Goal: Navigation & Orientation: Understand site structure

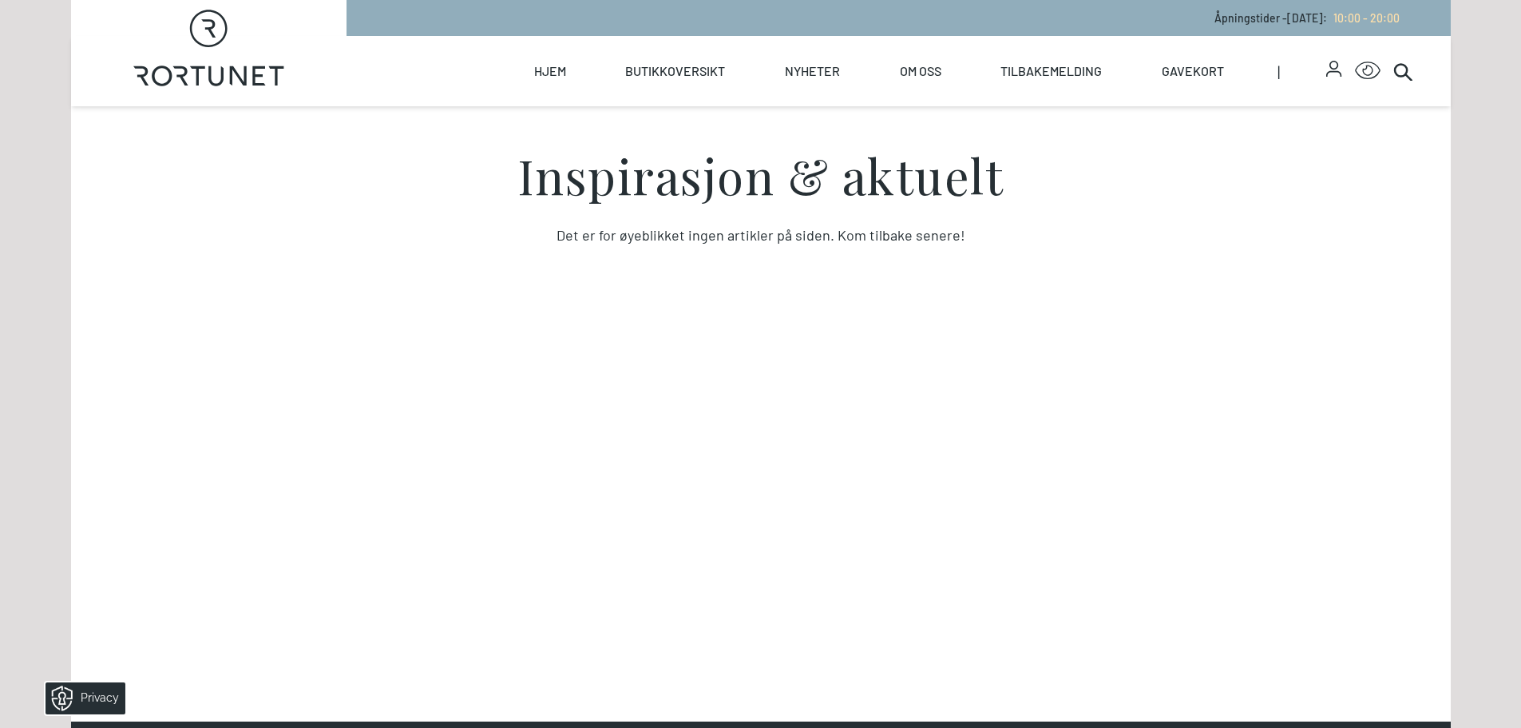
click at [254, 78] on polygon at bounding box center [258, 75] width 13 height 19
select select "NO"
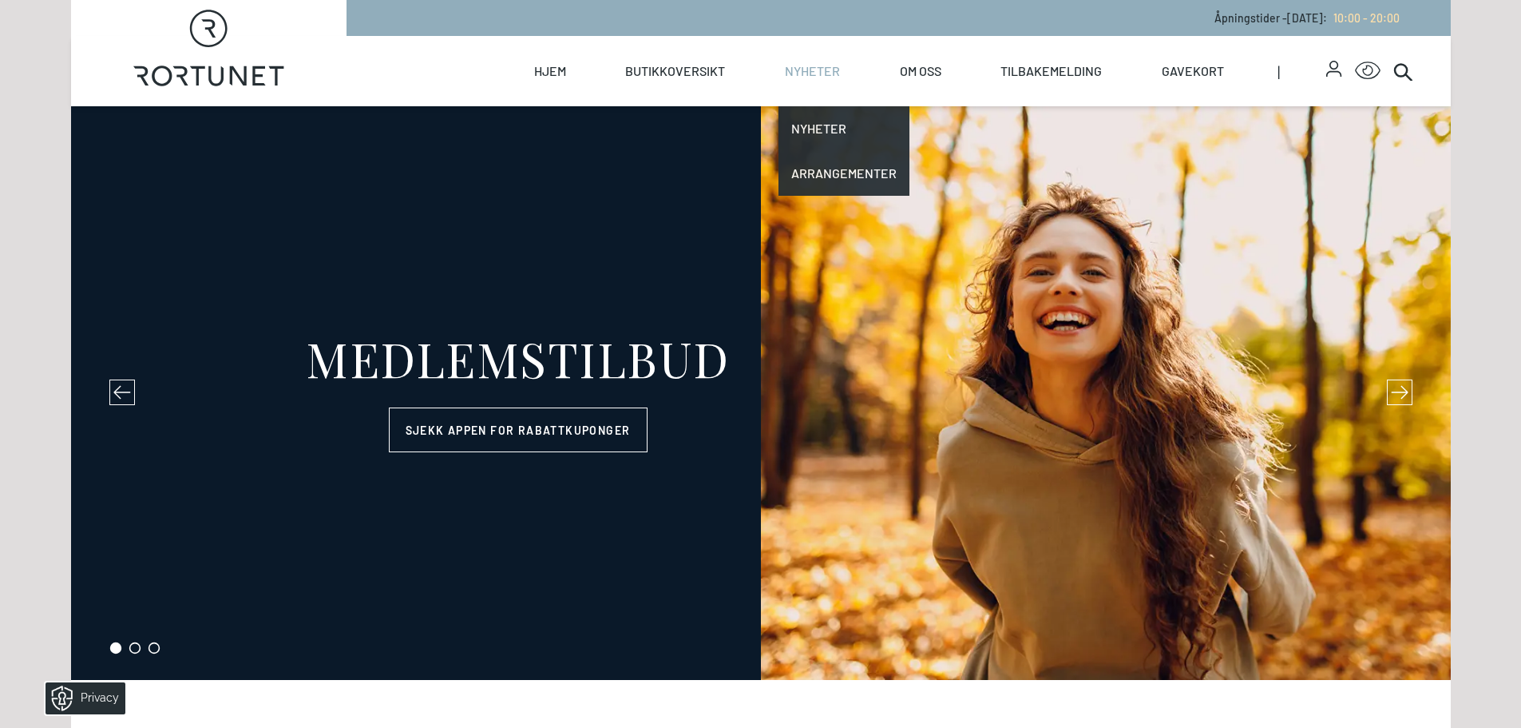
click at [811, 63] on link "Nyheter" at bounding box center [812, 71] width 55 height 70
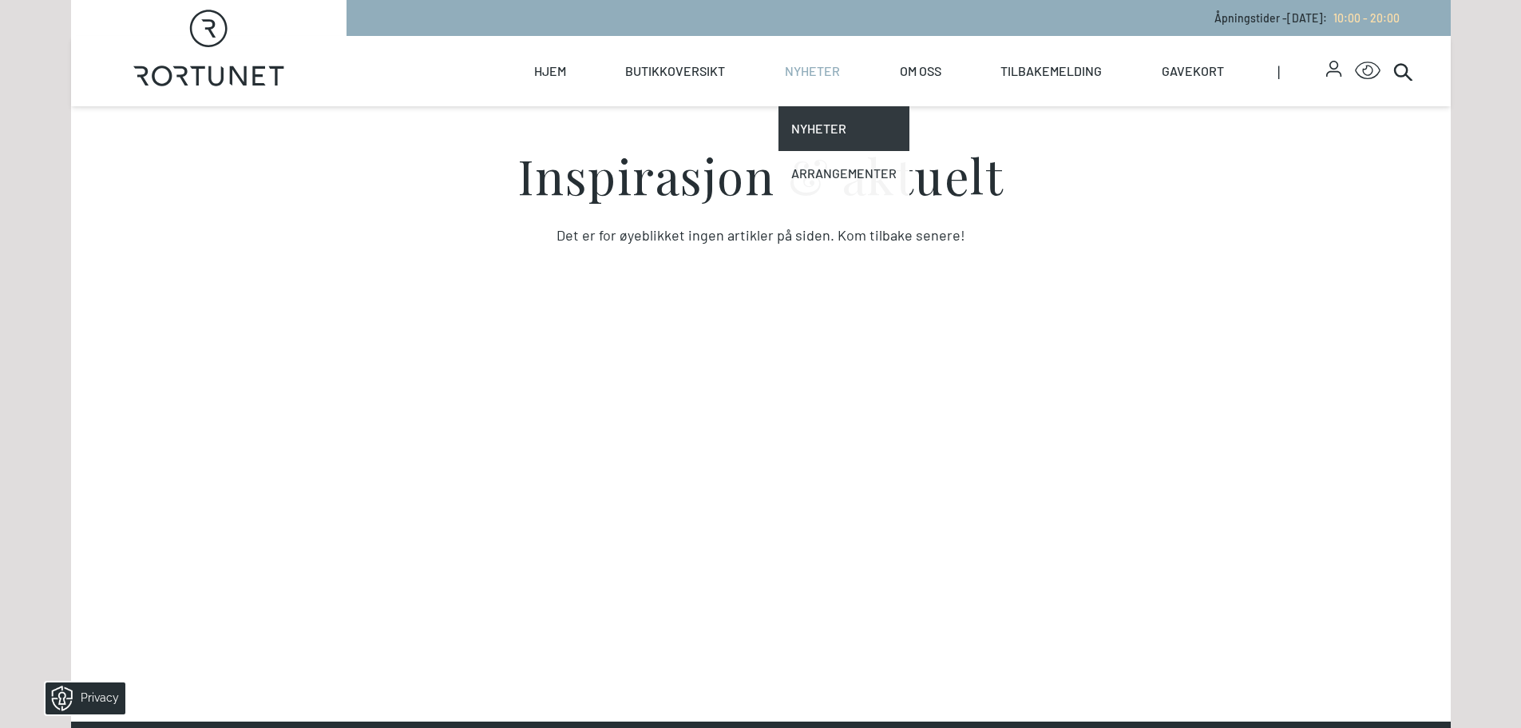
click at [832, 161] on link "Arrangementer" at bounding box center [844, 173] width 131 height 45
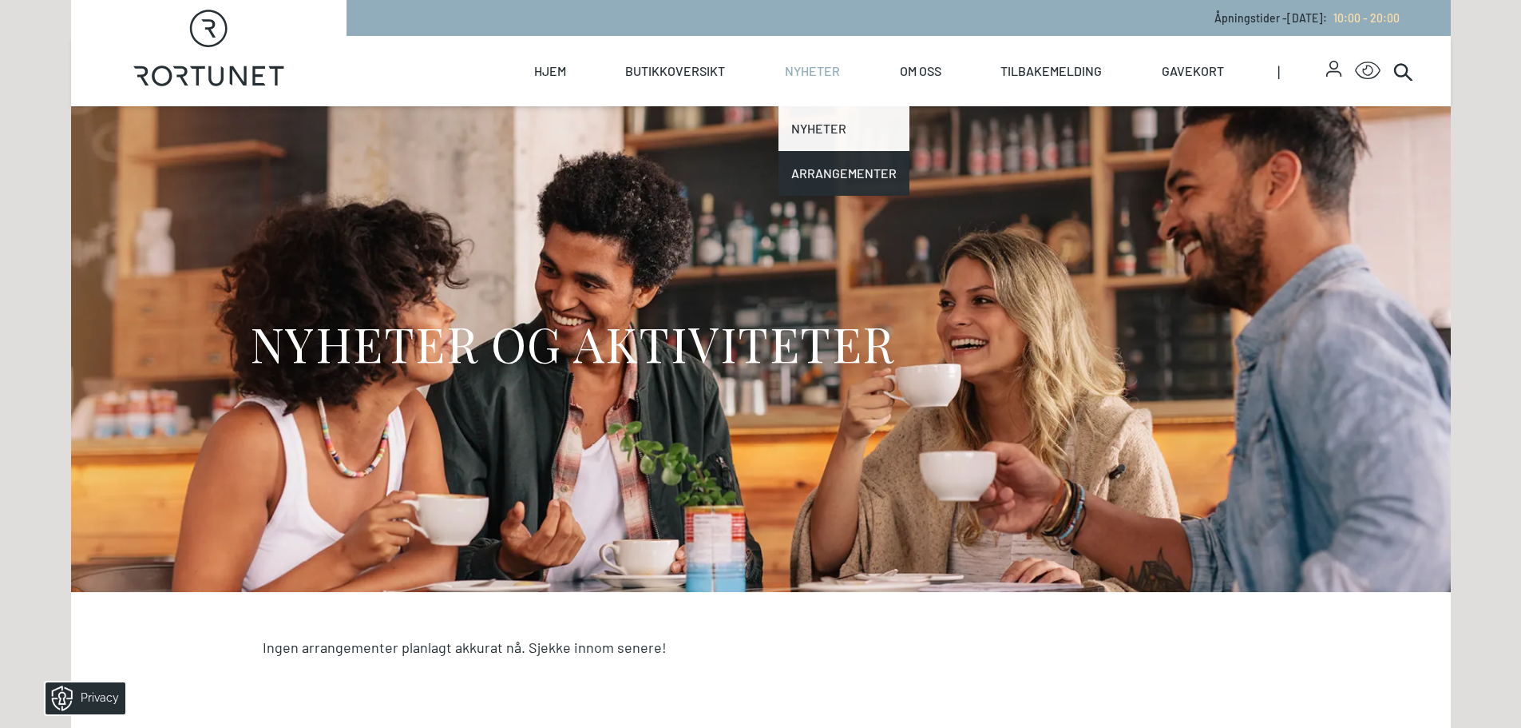
click at [831, 123] on link "Nyheter" at bounding box center [844, 128] width 131 height 45
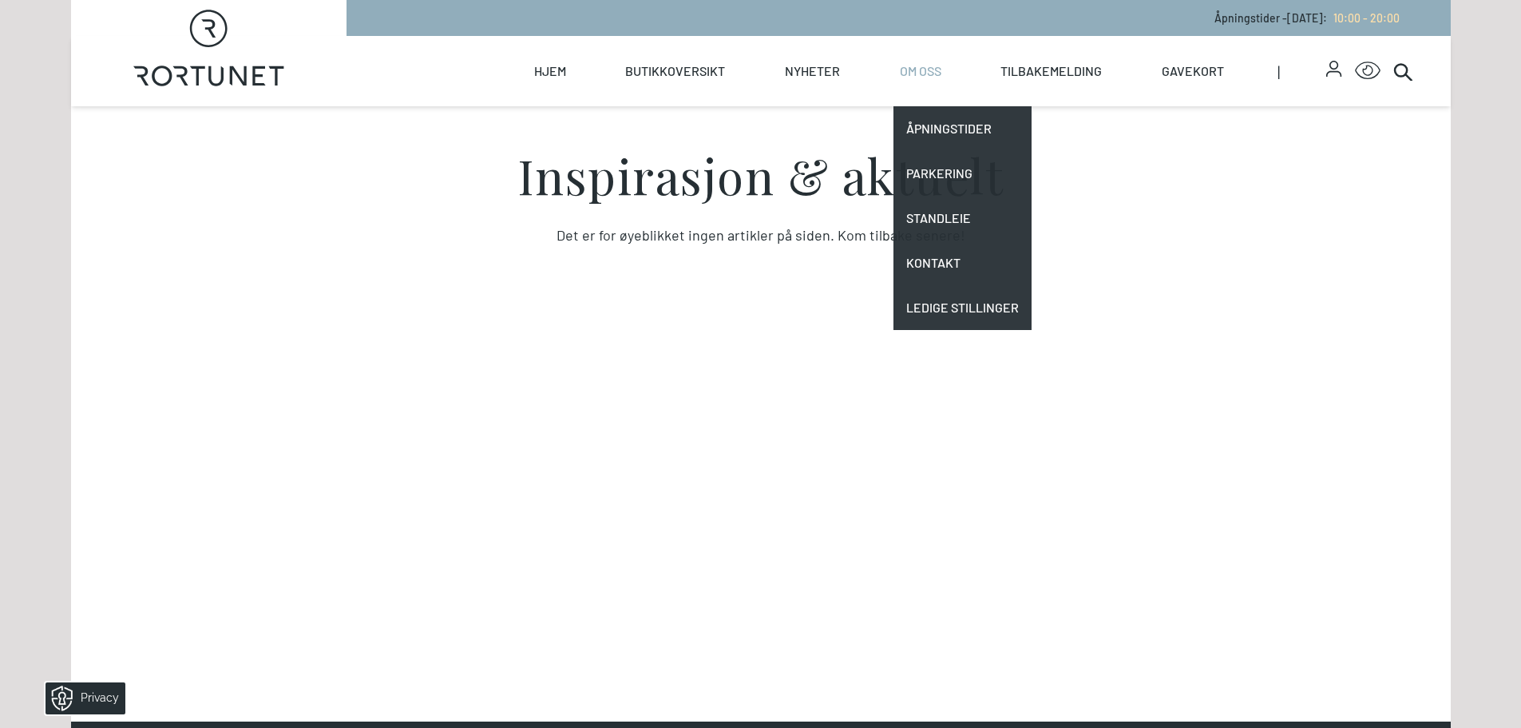
click at [926, 81] on link "Om oss" at bounding box center [921, 71] width 42 height 70
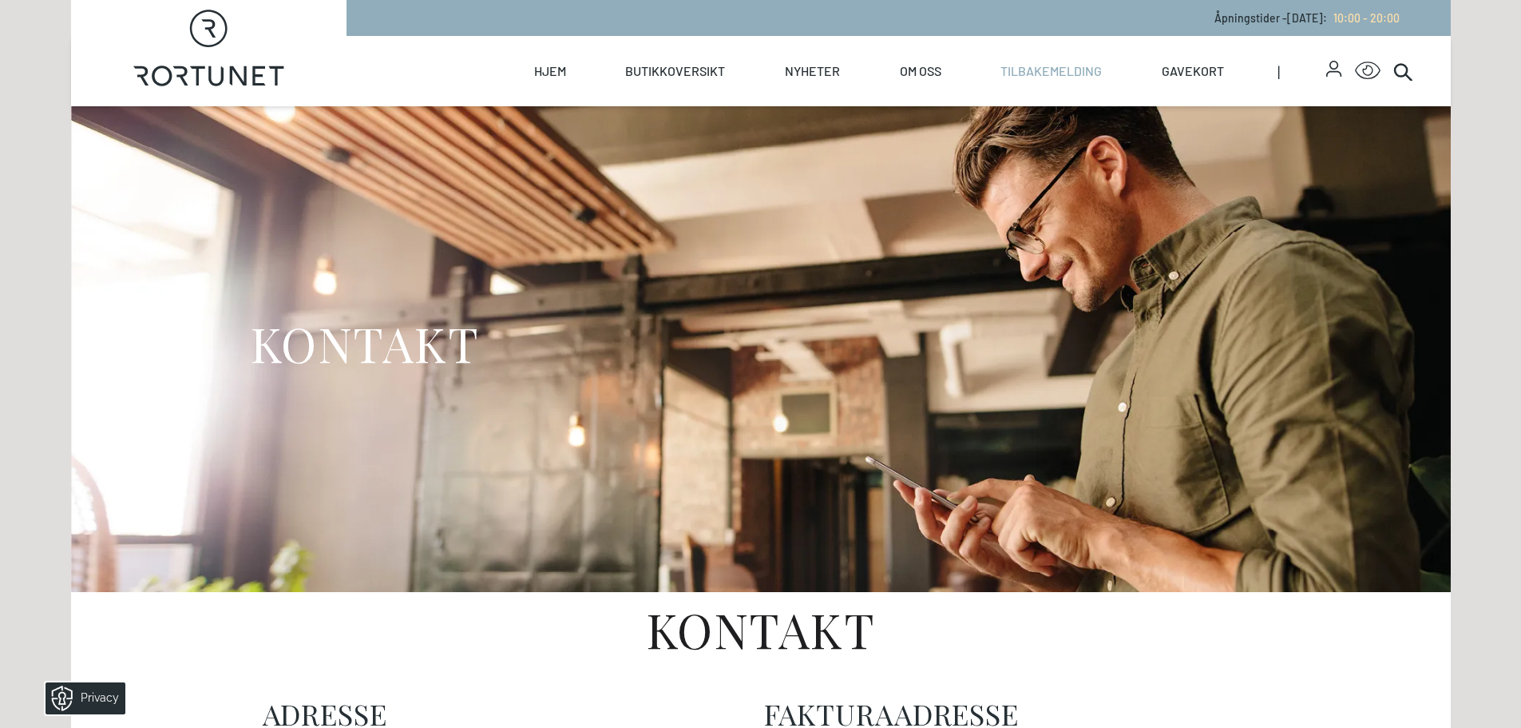
click at [1059, 68] on link "Tilbakemelding" at bounding box center [1051, 71] width 101 height 70
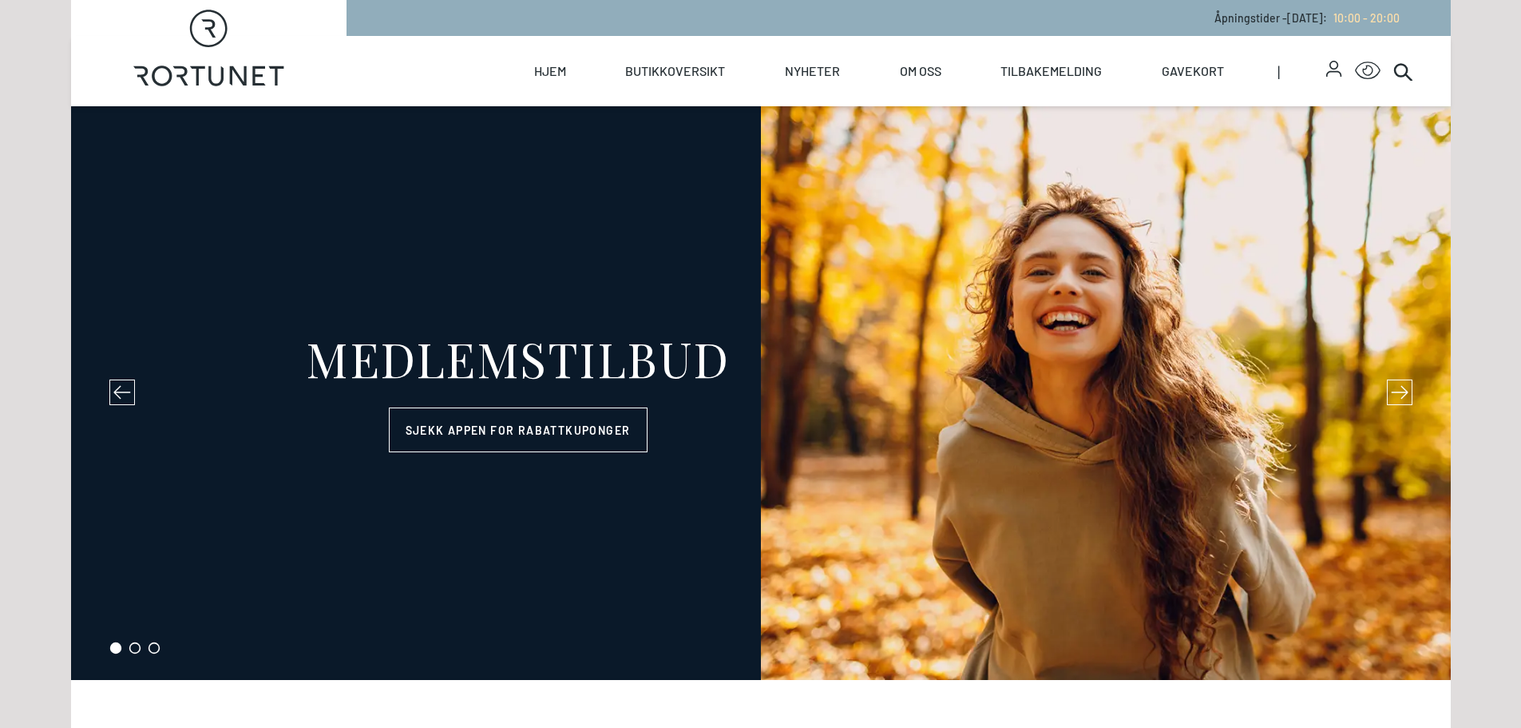
select select "NO"
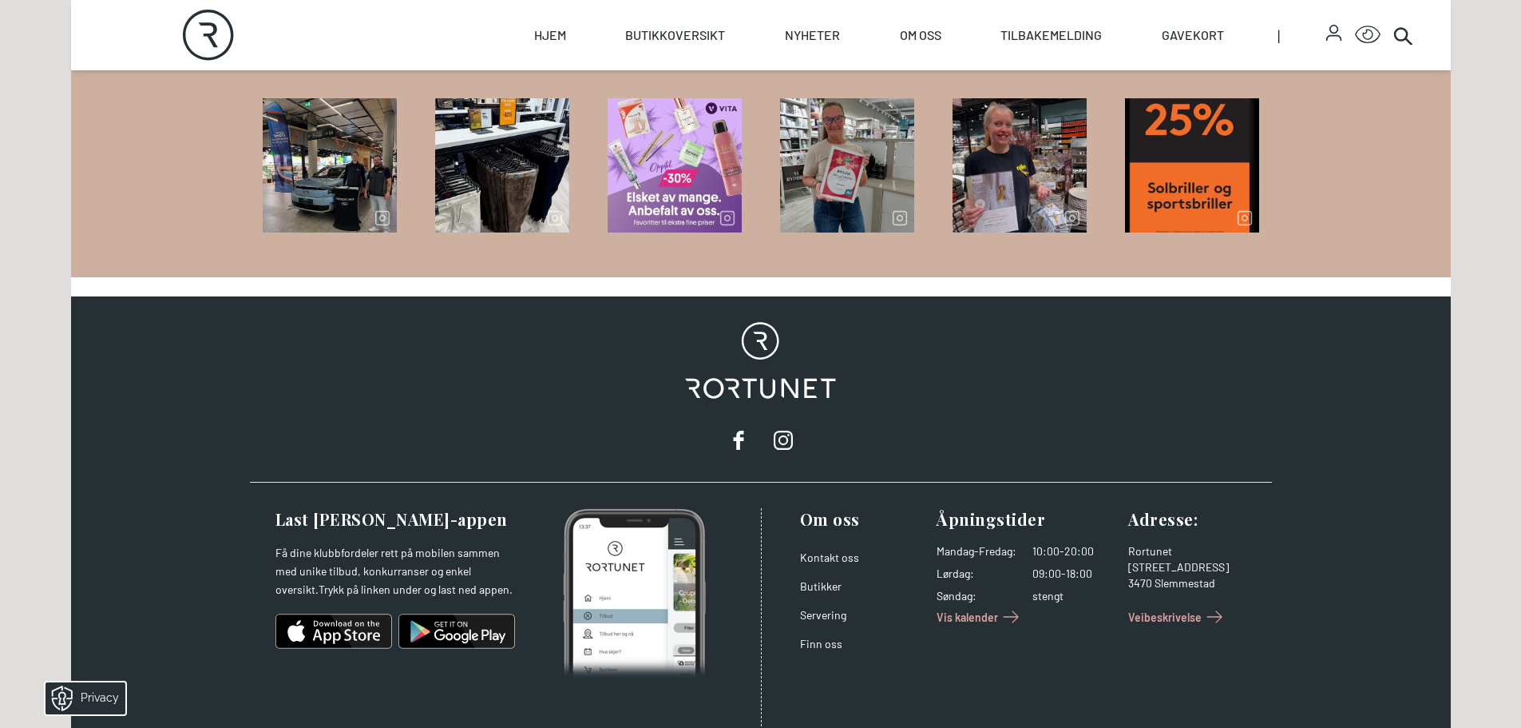
scroll to position [2610, 0]
